Goal: Task Accomplishment & Management: Manage account settings

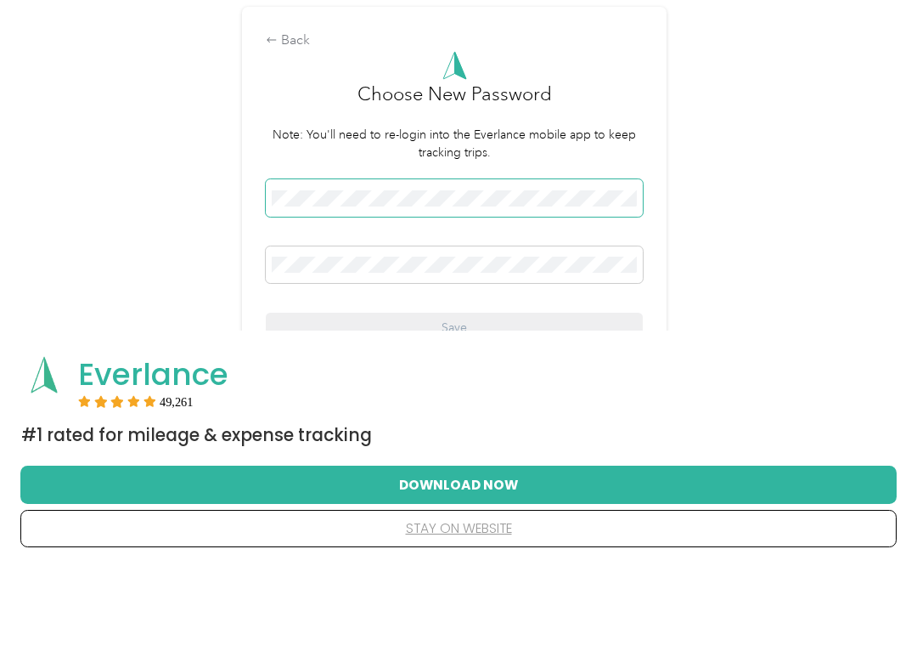
scroll to position [65, 0]
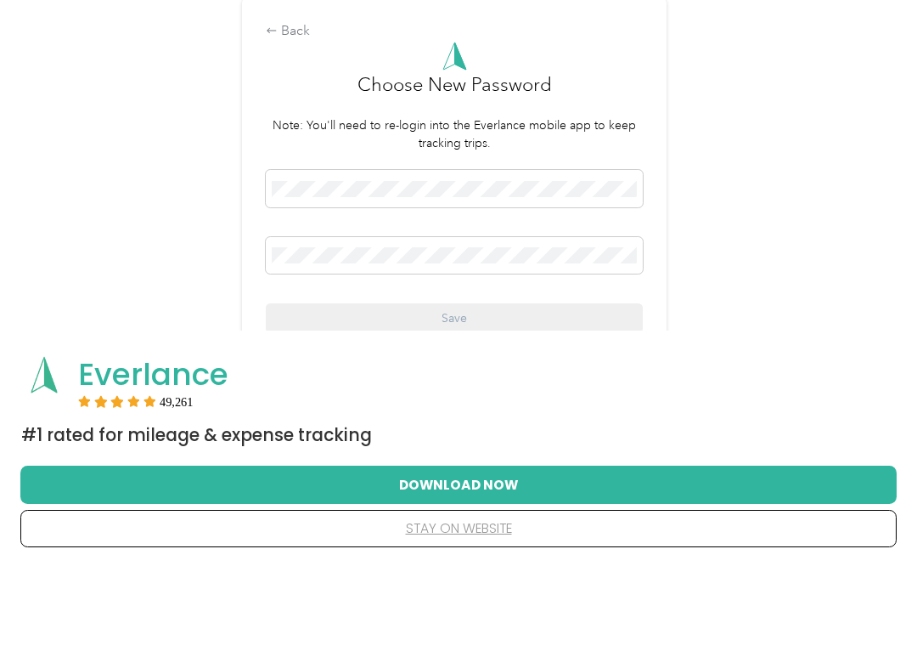
click at [443, 321] on span at bounding box center [454, 339] width 377 height 37
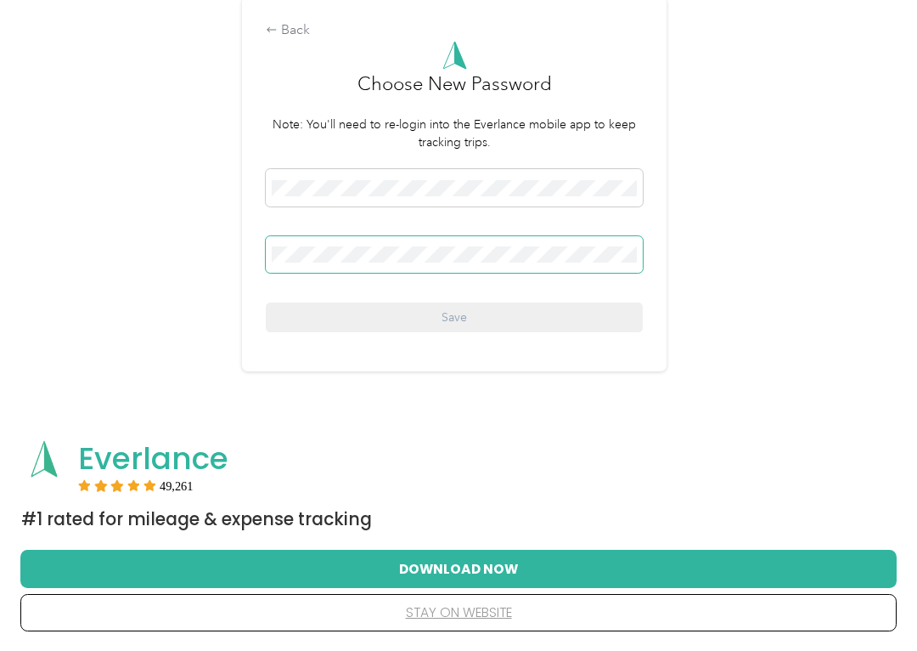
scroll to position [149, 0]
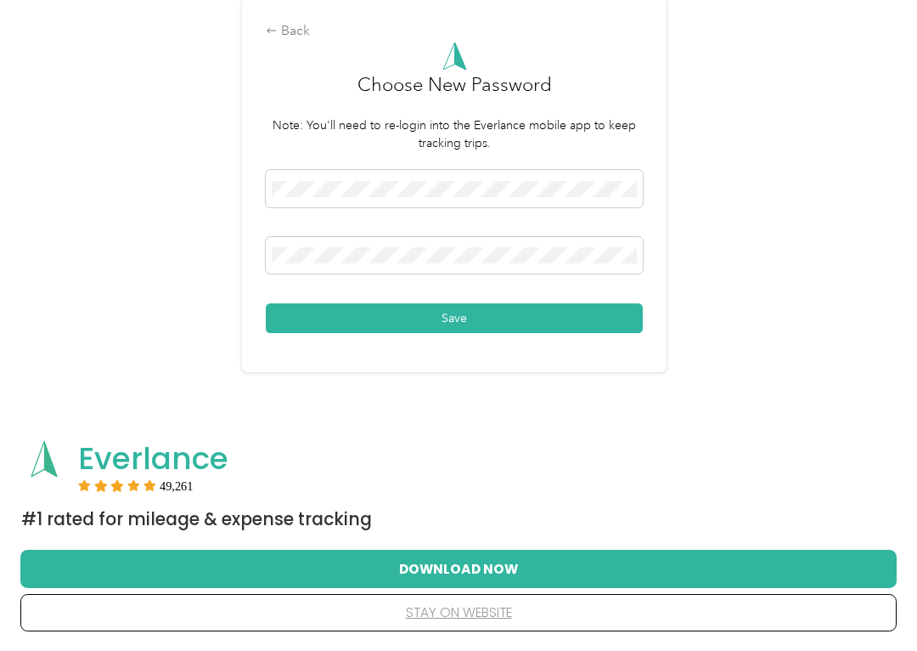
click at [493, 316] on button "Save" at bounding box center [454, 318] width 377 height 30
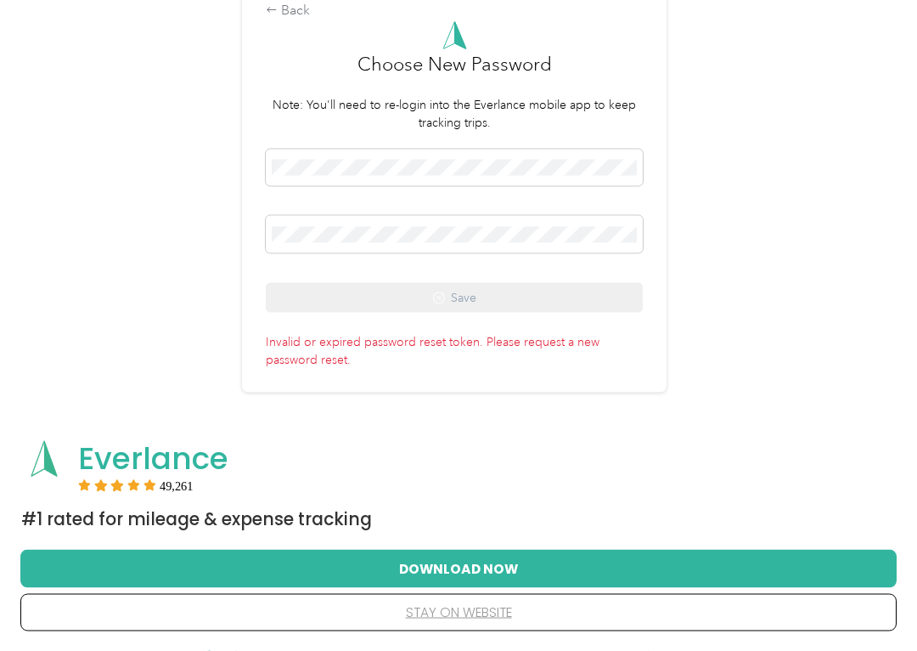
scroll to position [150, 0]
click at [503, 591] on button "stay on website" at bounding box center [459, 613] width 822 height 36
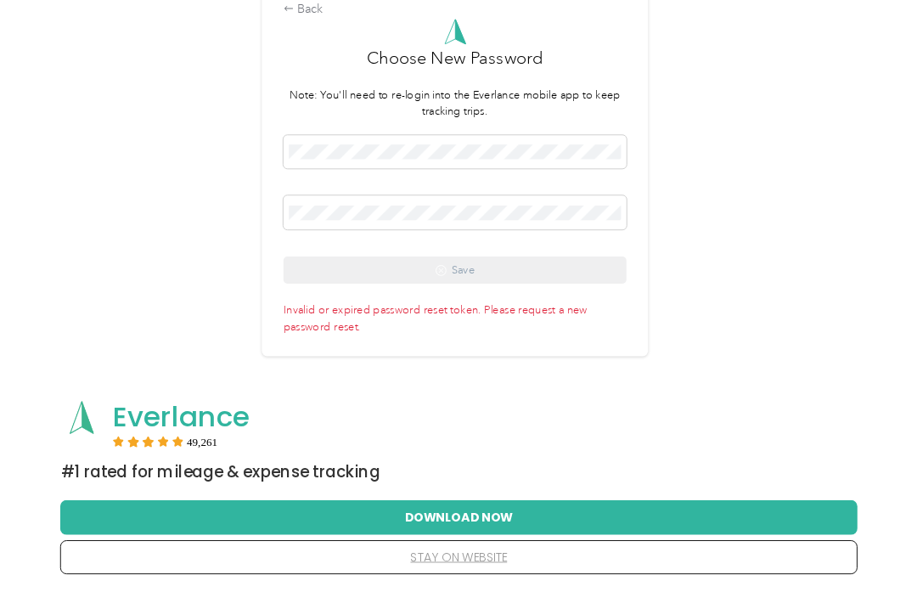
scroll to position [0, 0]
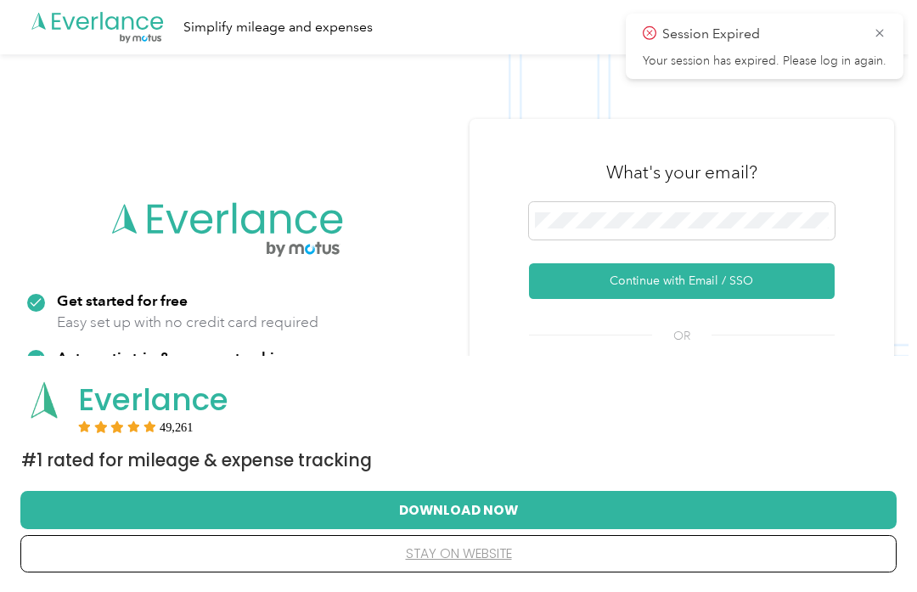
click at [745, 279] on button "Continue with Email / SSO" at bounding box center [682, 281] width 306 height 36
